Goal: Transaction & Acquisition: Purchase product/service

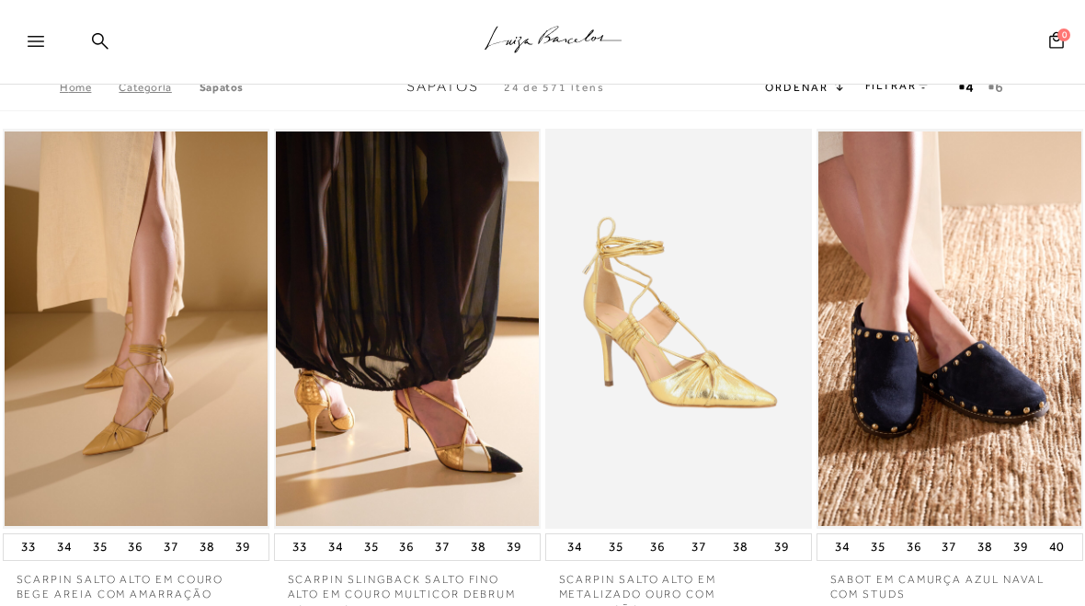
click at [83, 38] on div ".a{fill-rule:evenodd;stroke:#000!important;stroke-width:0!important;}" at bounding box center [573, 42] width 1024 height 85
click at [113, 40] on div ".a{fill-rule:evenodd;stroke:#000!important;stroke-width:0!important;}" at bounding box center [573, 42] width 1024 height 85
click at [110, 40] on div ".a{fill-rule:evenodd;stroke:#000!important;stroke-width:0!important;}" at bounding box center [573, 42] width 1024 height 85
click at [96, 43] on icon at bounding box center [100, 40] width 17 height 17
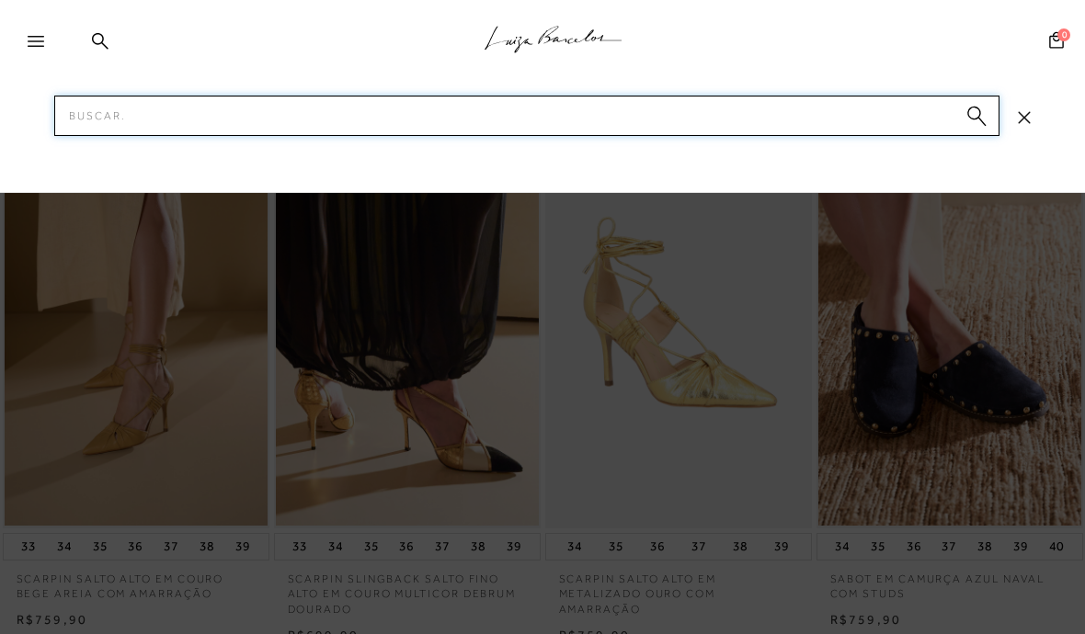
type input "A"
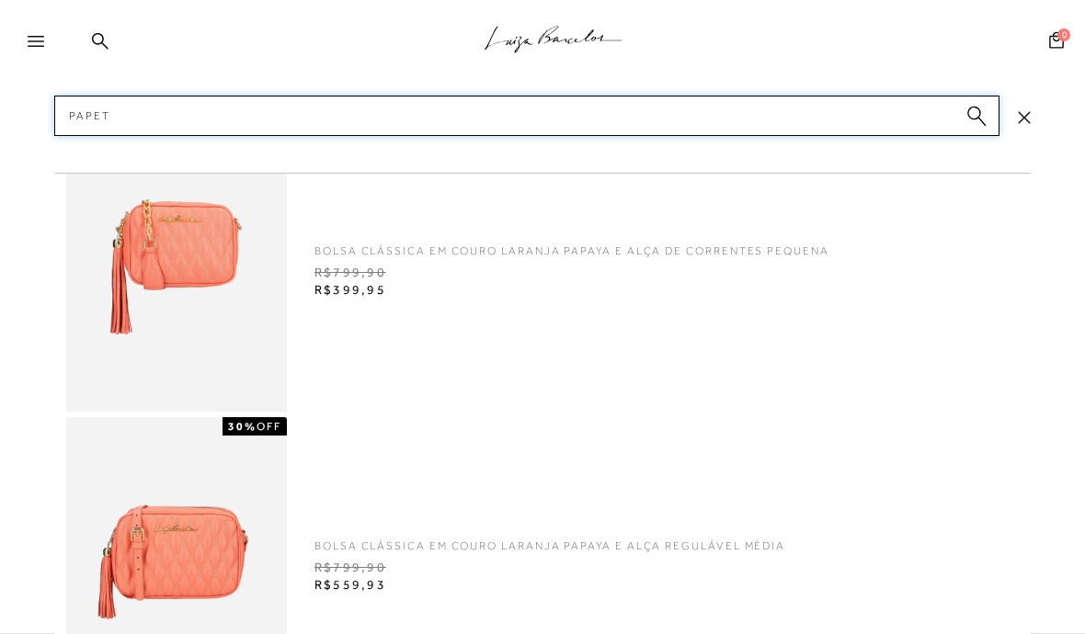
type input "Papete"
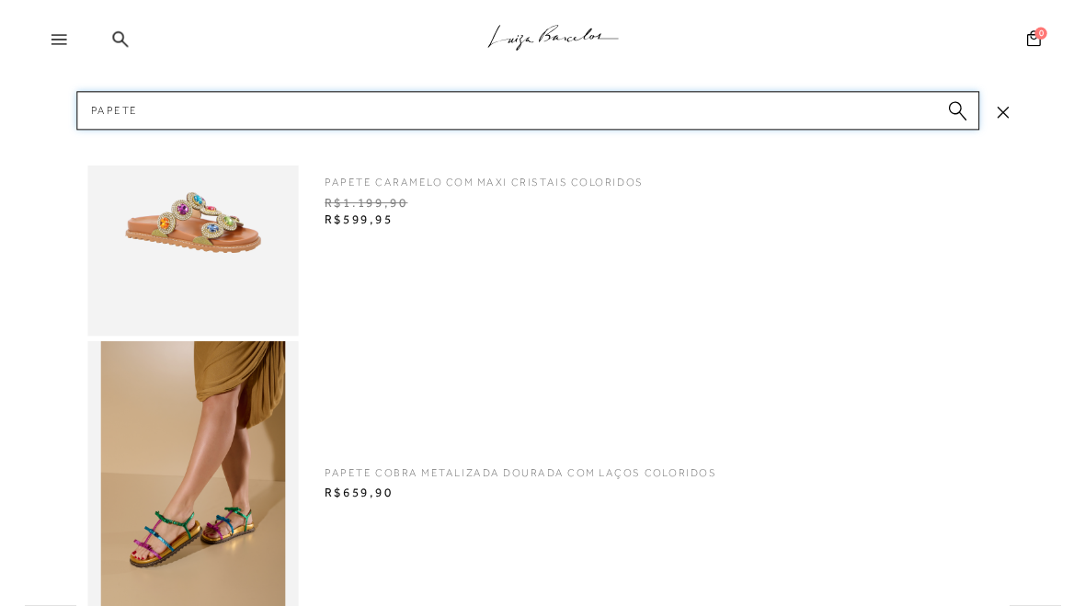
scroll to position [62, 0]
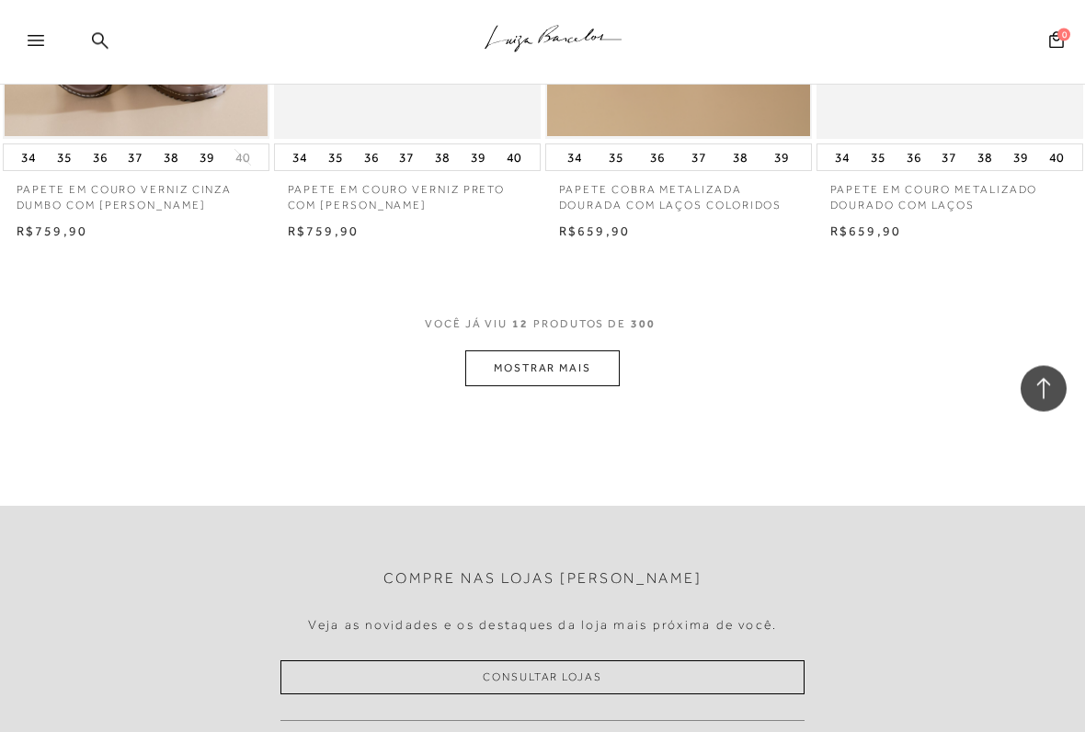
scroll to position [1460, 0]
click at [485, 350] on button "MOSTRAR MAIS" at bounding box center [542, 368] width 154 height 36
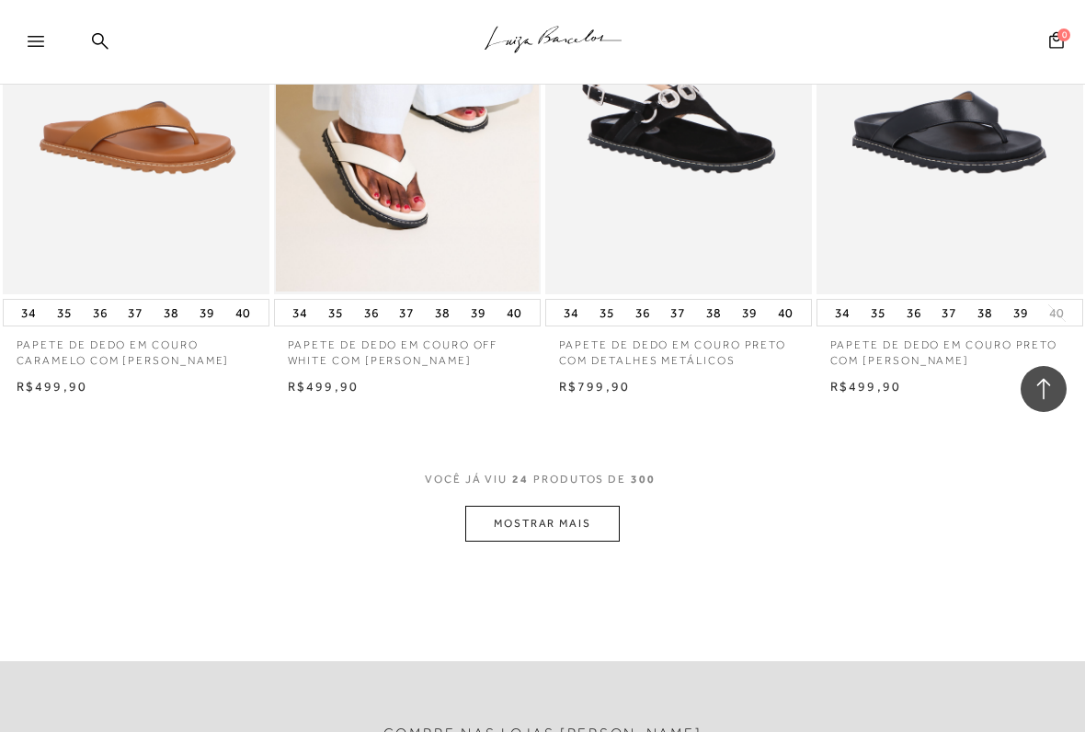
scroll to position [2896, 0]
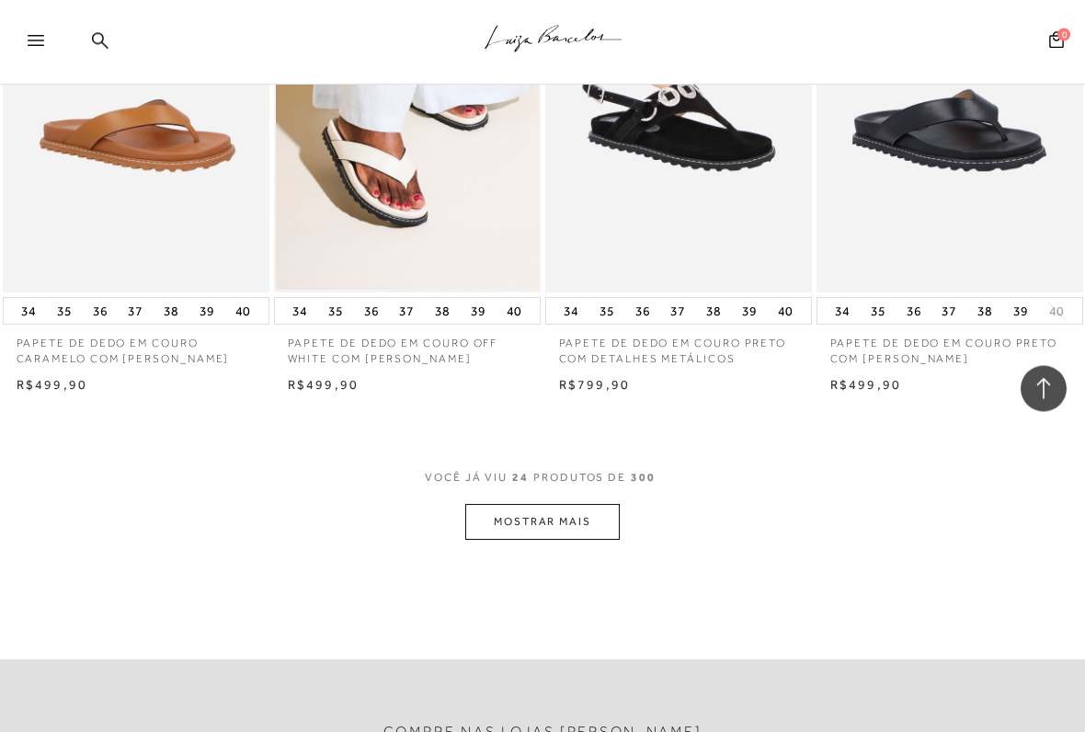
click at [479, 512] on button "MOSTRAR MAIS" at bounding box center [542, 523] width 154 height 36
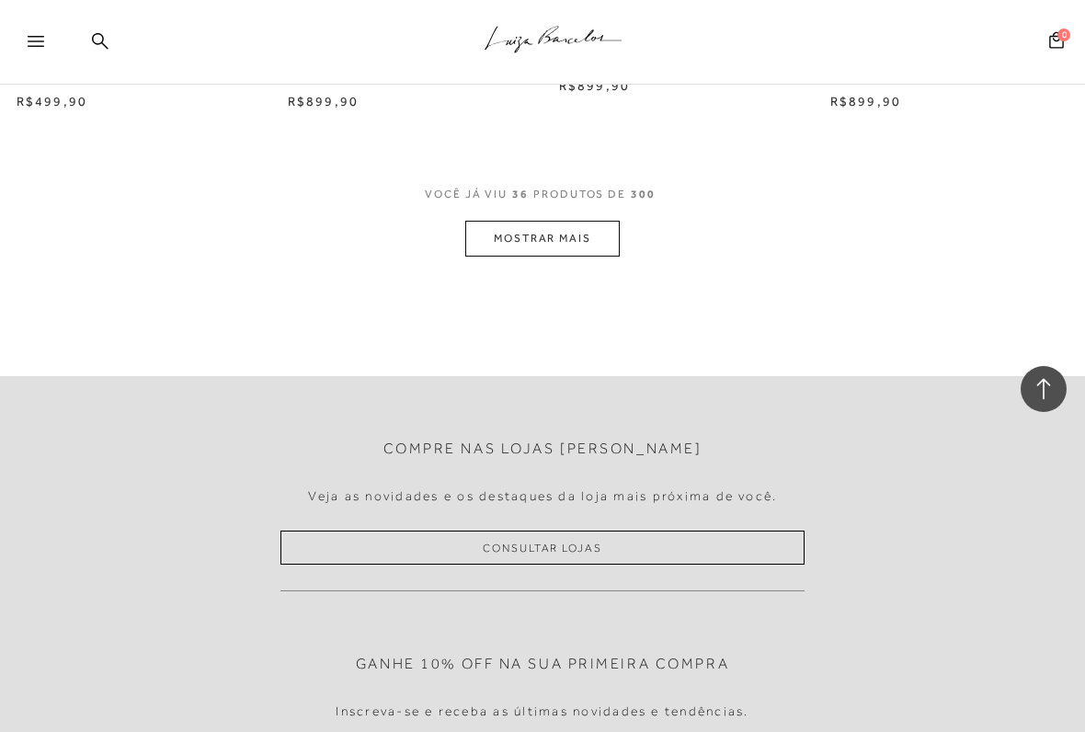
scroll to position [4757, 0]
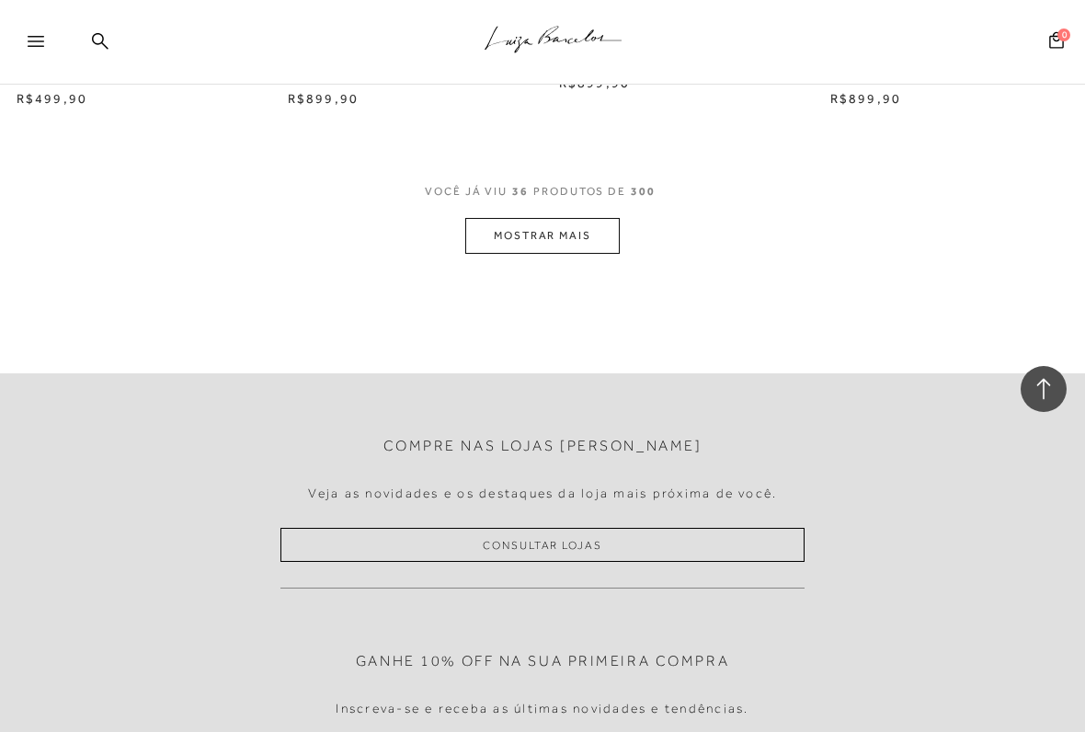
click at [498, 237] on button "MOSTRAR MAIS" at bounding box center [542, 236] width 154 height 36
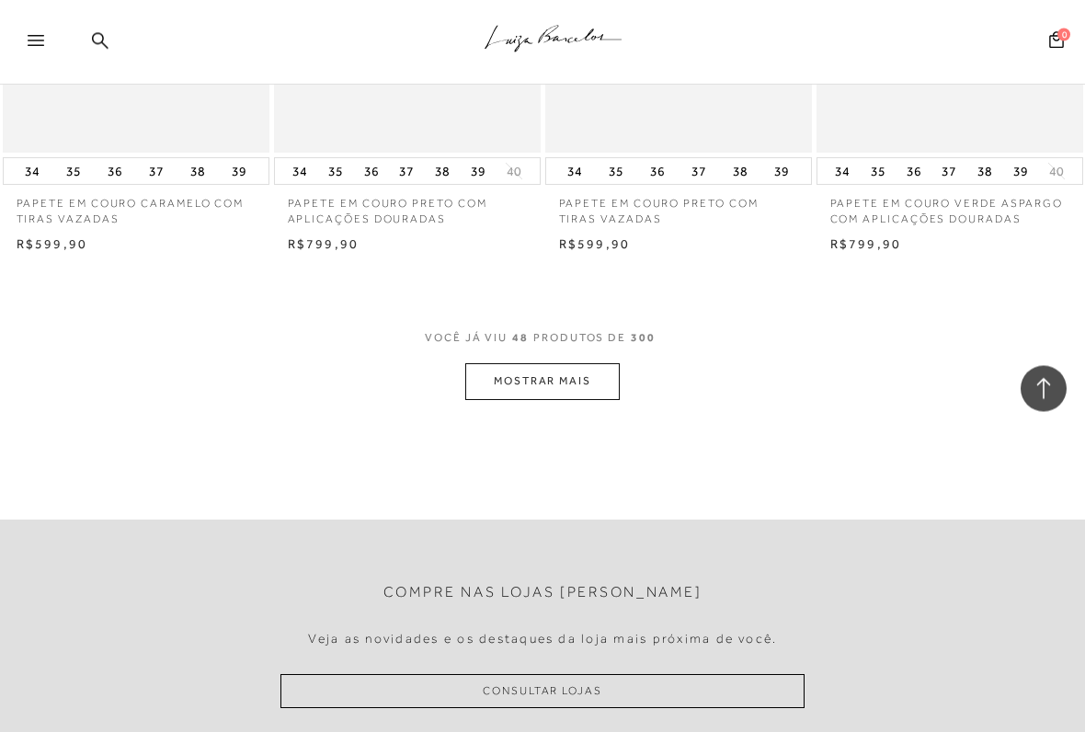
click at [503, 364] on button "MOSTRAR MAIS" at bounding box center [542, 382] width 154 height 36
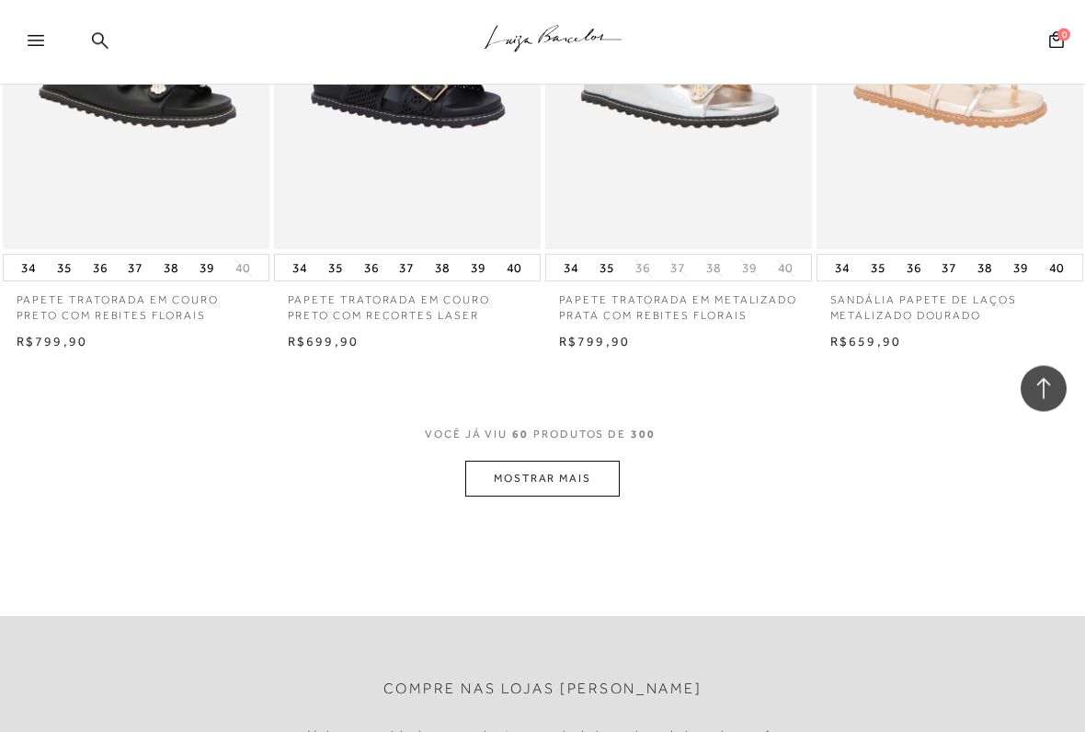
scroll to position [7680, 0]
click at [497, 460] on button "MOSTRAR MAIS" at bounding box center [542, 478] width 154 height 36
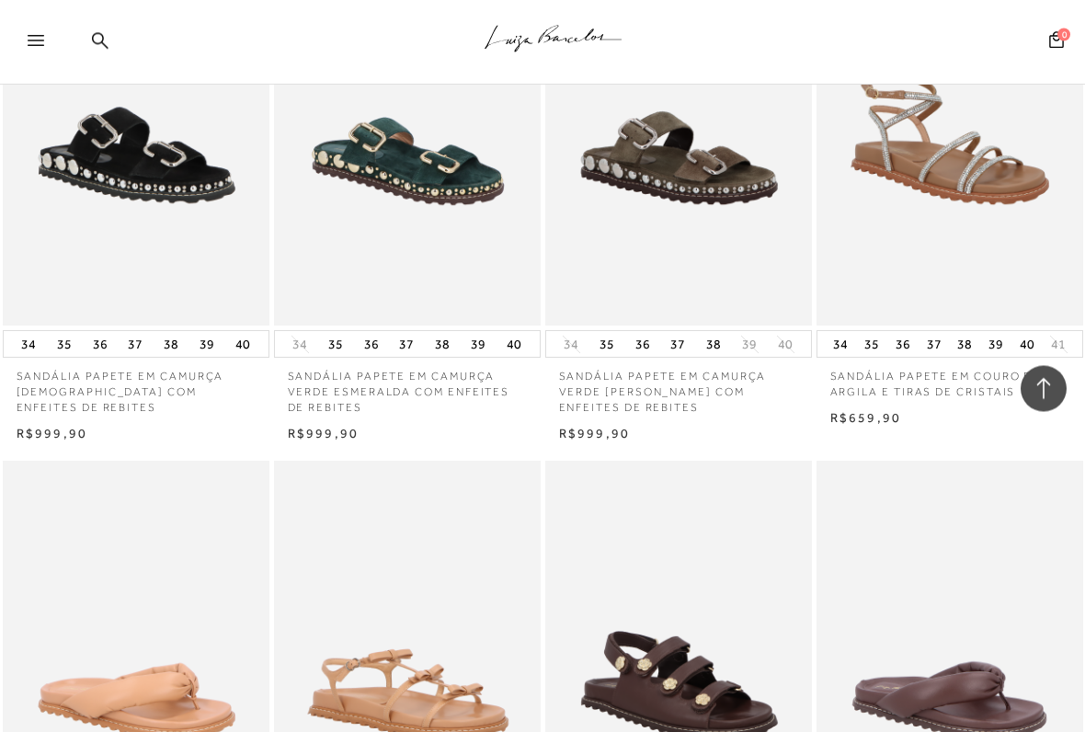
scroll to position [8657, 0]
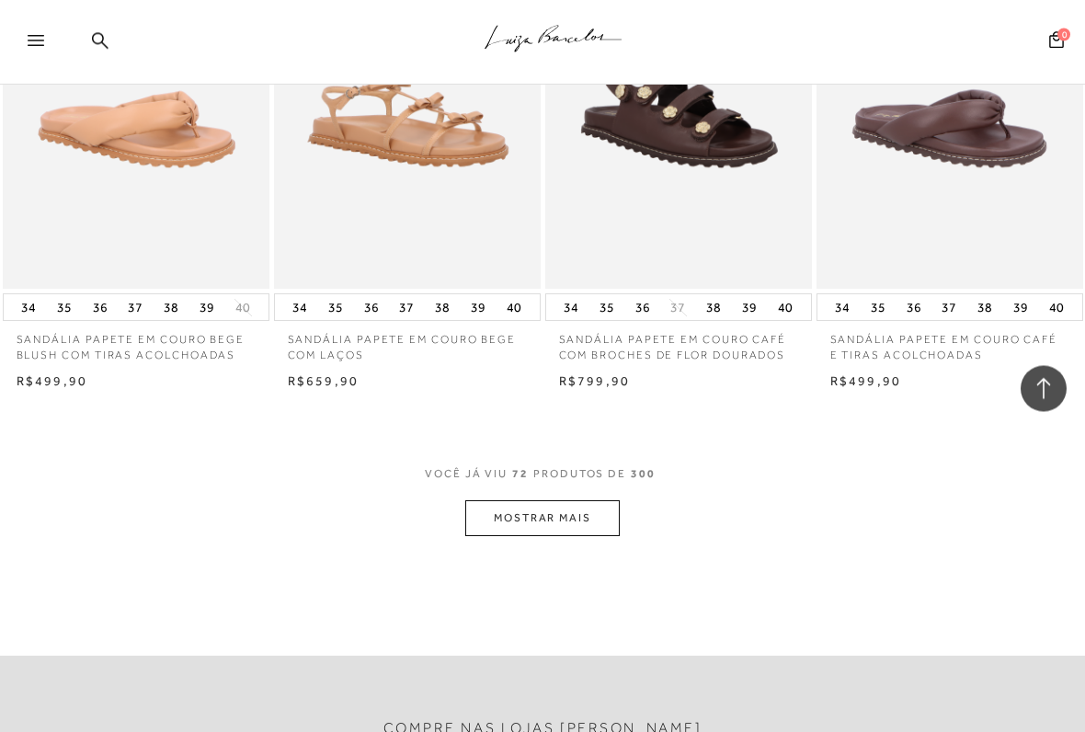
click at [504, 501] on button "MOSTRAR MAIS" at bounding box center [542, 519] width 154 height 36
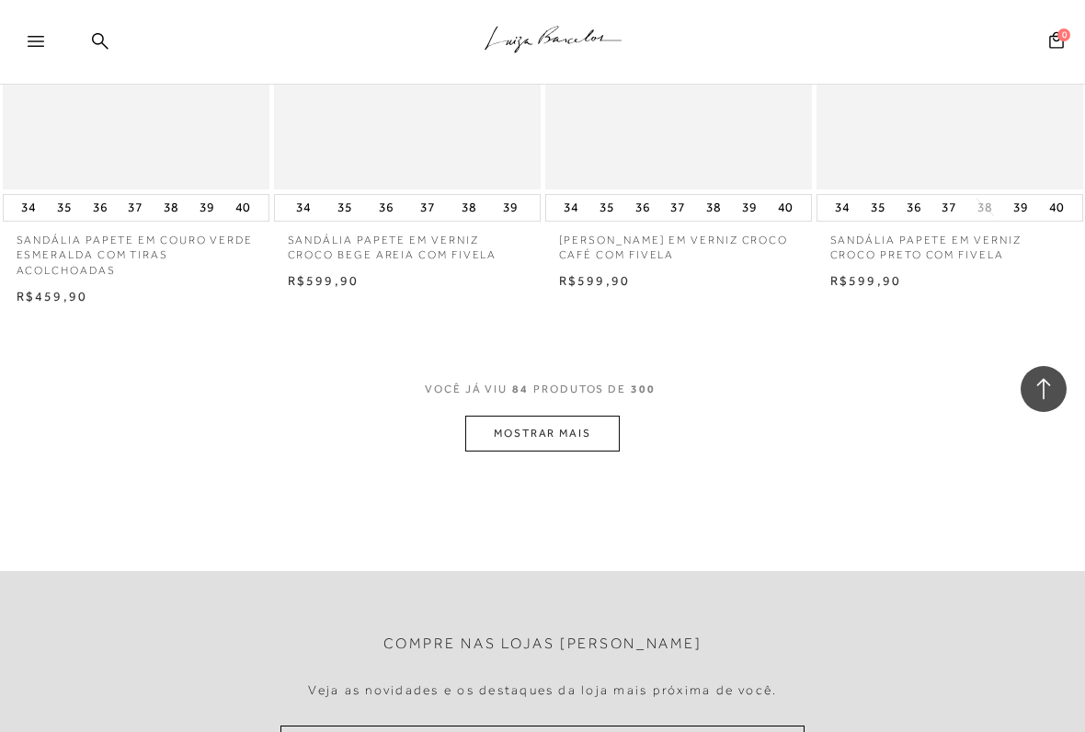
scroll to position [10929, 0]
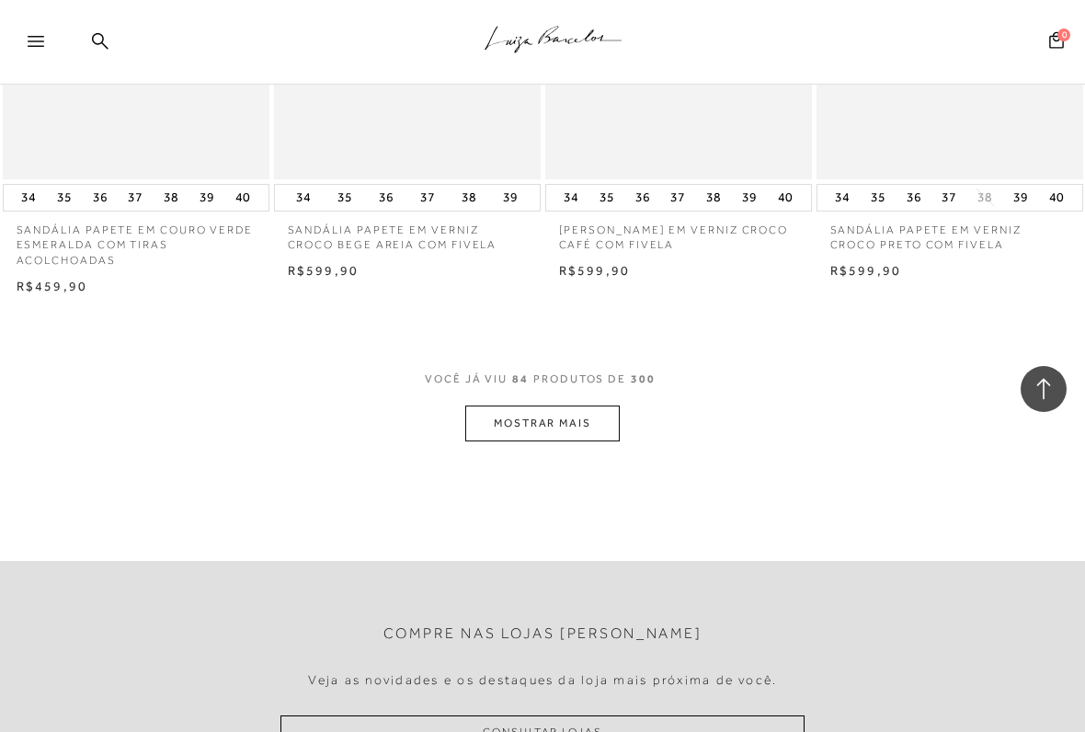
click at [513, 406] on button "MOSTRAR MAIS" at bounding box center [542, 424] width 154 height 36
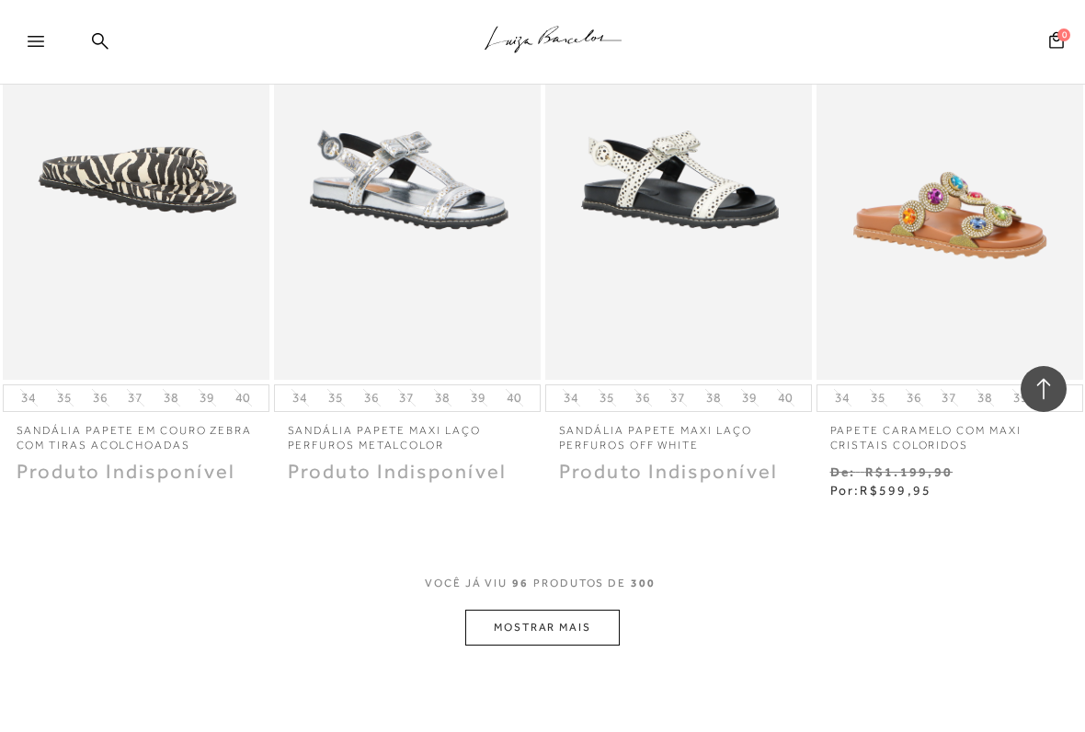
scroll to position [12325, 0]
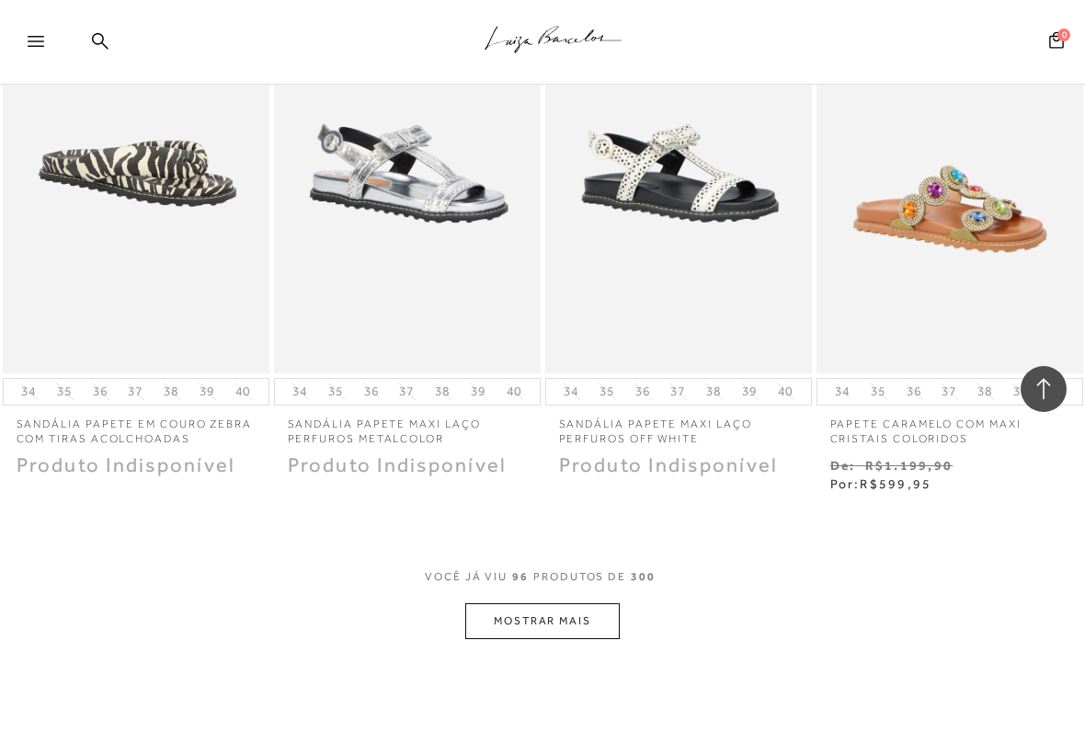
click at [508, 603] on button "MOSTRAR MAIS" at bounding box center [542, 621] width 154 height 36
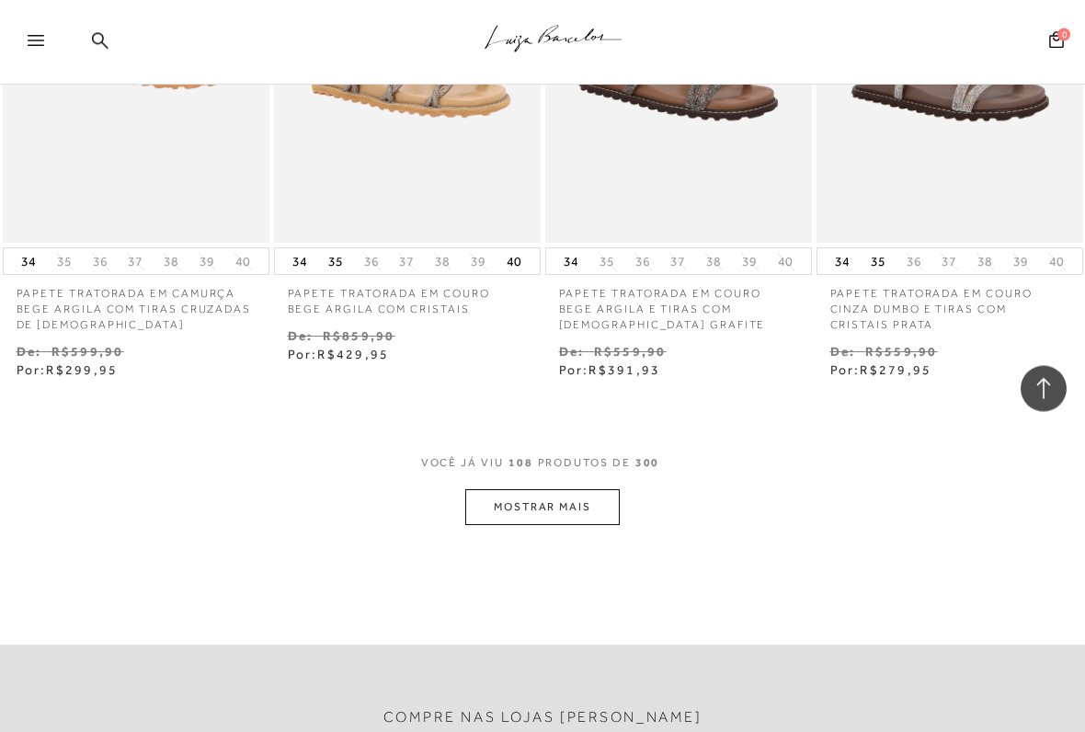
click at [515, 490] on button "MOSTRAR MAIS" at bounding box center [542, 508] width 154 height 36
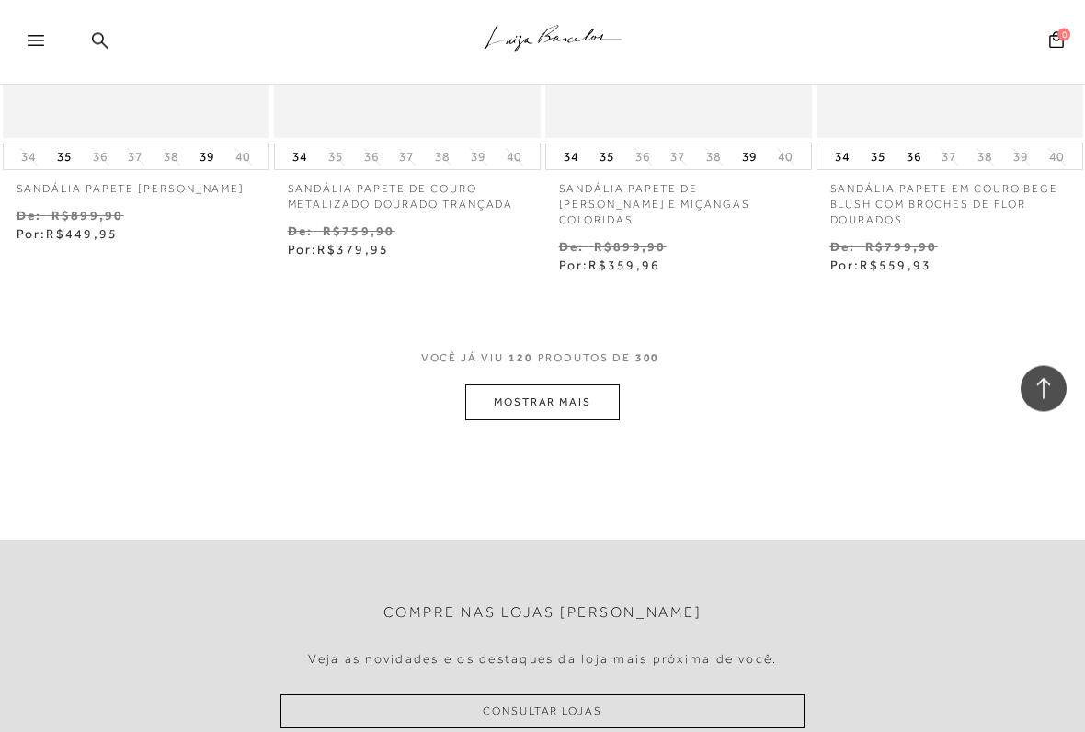
click at [503, 385] on button "MOSTRAR MAIS" at bounding box center [542, 403] width 154 height 36
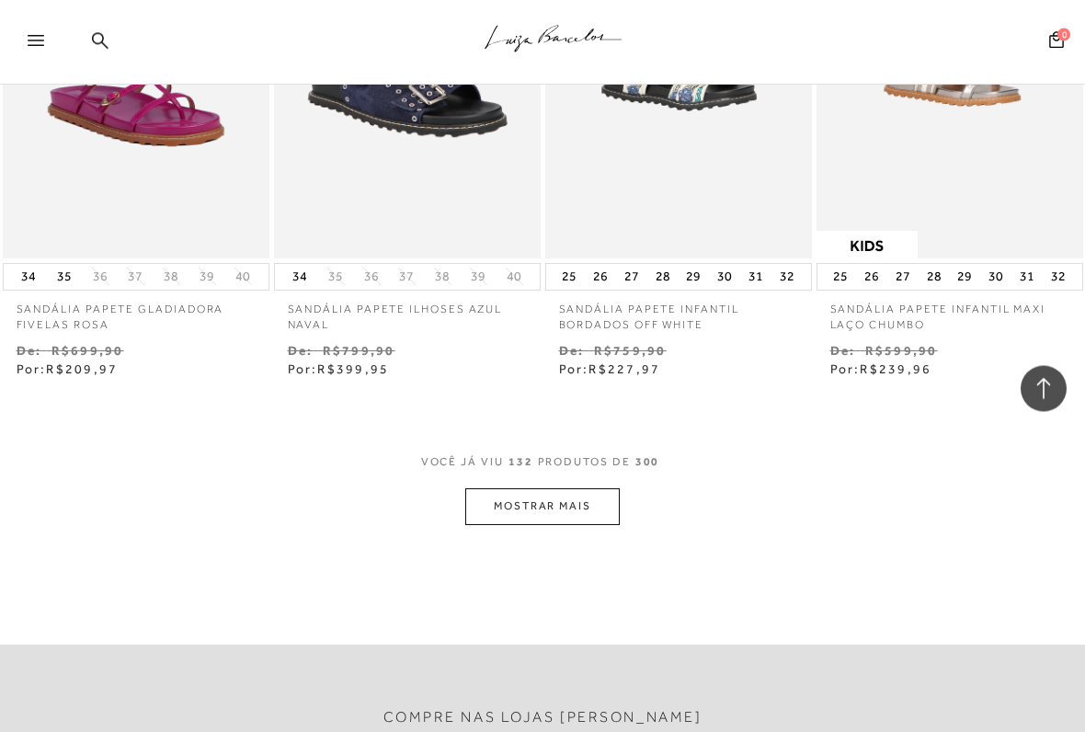
click at [510, 489] on button "MOSTRAR MAIS" at bounding box center [542, 507] width 154 height 36
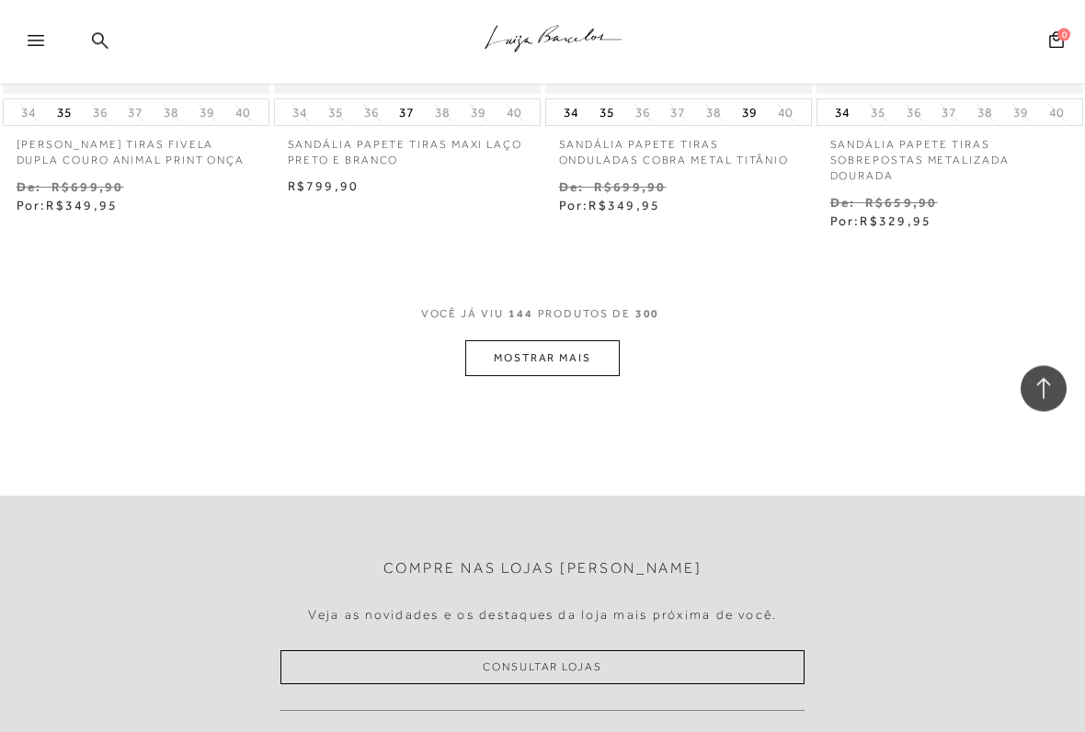
click at [524, 341] on button "MOSTRAR MAIS" at bounding box center [542, 359] width 154 height 36
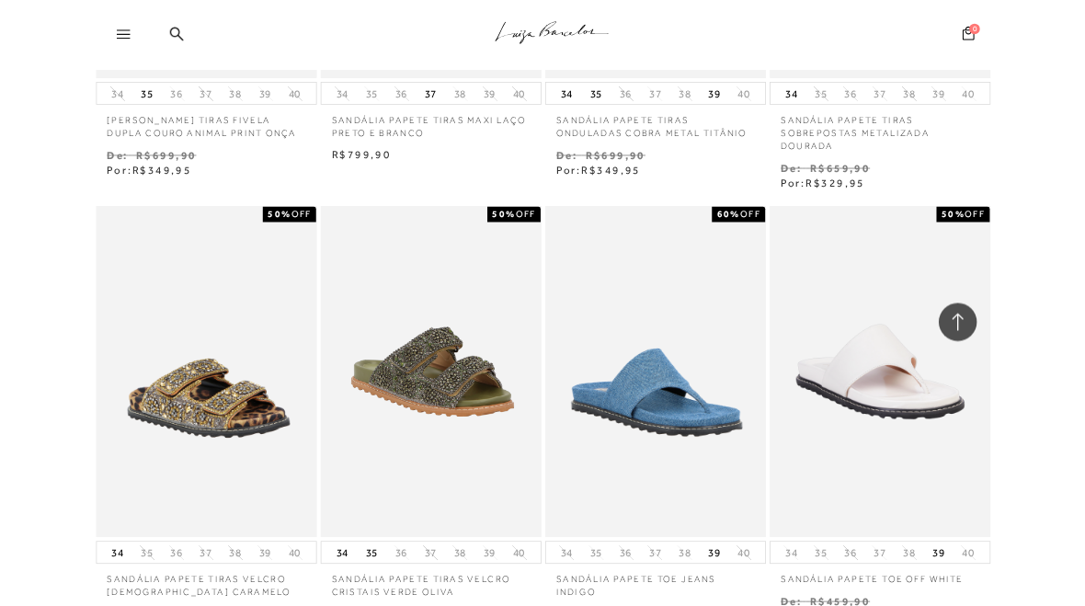
scroll to position [19170, 0]
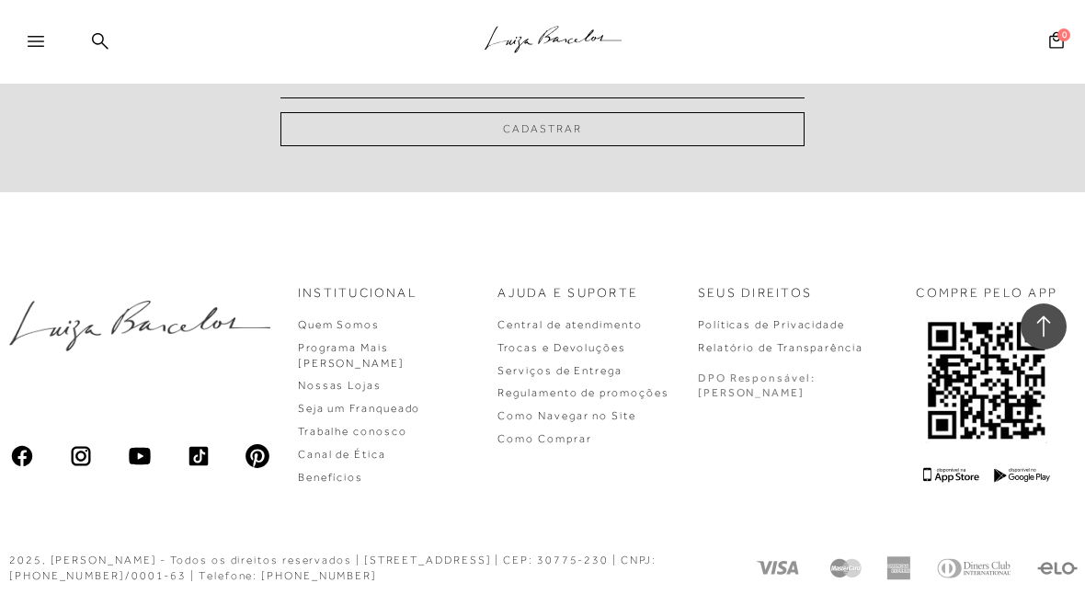
scroll to position [1271, 0]
